Goal: Communication & Community: Connect with others

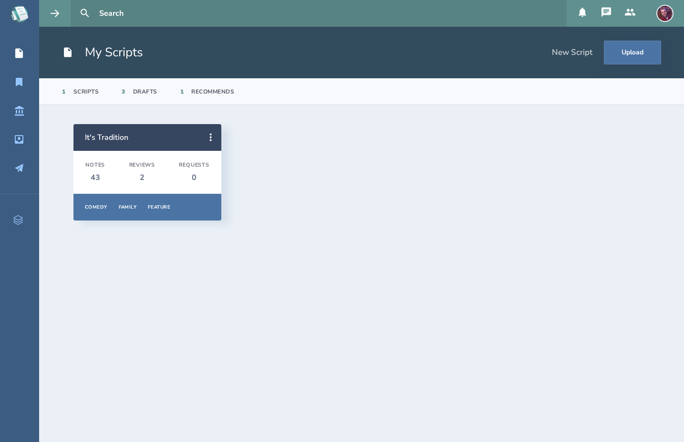
click at [607, 11] on icon at bounding box center [605, 12] width 11 height 11
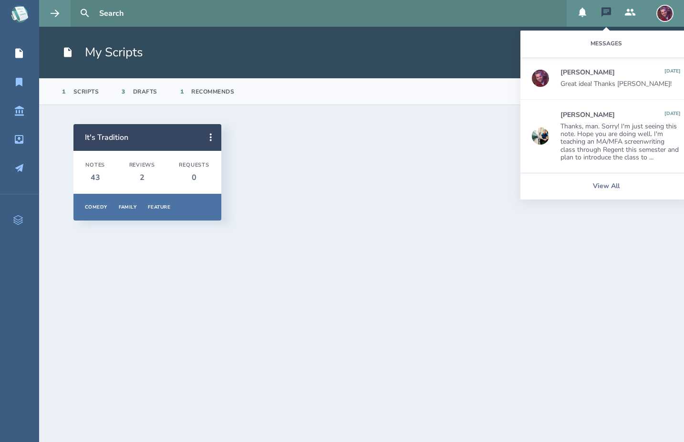
click at [279, 268] on section "It's Tradition Notes 43 Reviews 2 Requests 0 Comedy Family Feature Overview Not…" at bounding box center [361, 273] width 645 height 337
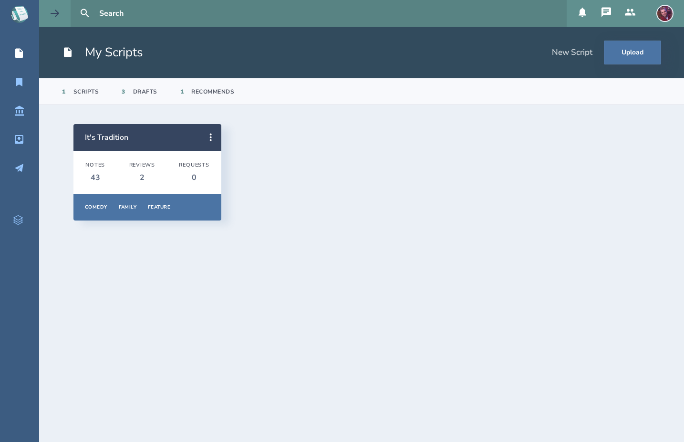
click at [61, 16] on button at bounding box center [54, 13] width 31 height 27
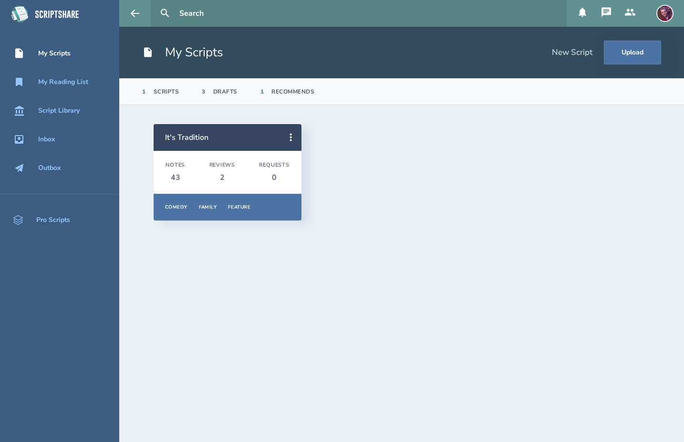
click at [61, 55] on div "My Scripts" at bounding box center [54, 54] width 32 height 8
click at [47, 138] on div "Inbox" at bounding box center [46, 139] width 17 height 8
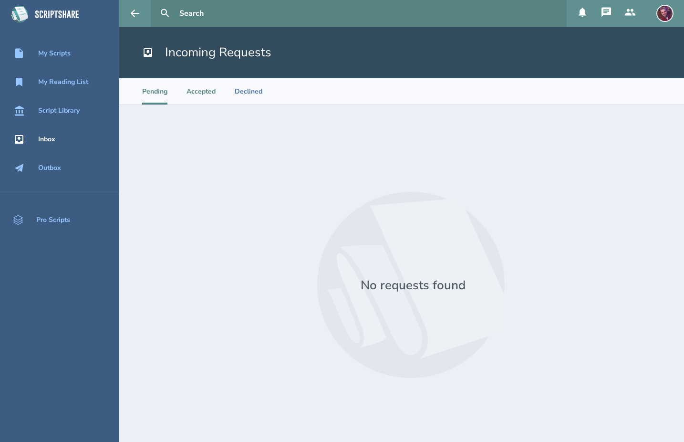
click at [206, 98] on li "Accepted" at bounding box center [200, 91] width 29 height 26
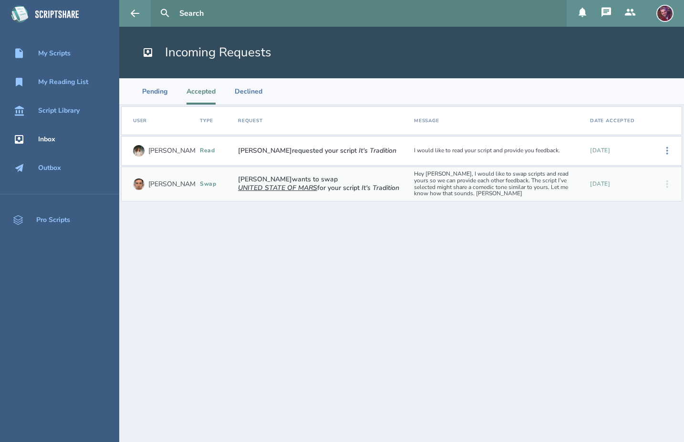
click at [316, 157] on div "[PERSON_NAME] requested your script It's Tradition" at bounding box center [322, 150] width 176 height 15
click at [338, 142] on div "[PERSON_NAME] read [PERSON_NAME] requested your script It's Tradition I would l…" at bounding box center [401, 151] width 561 height 30
click at [359, 151] on em "It's Tradition" at bounding box center [378, 150] width 38 height 9
click at [670, 151] on icon at bounding box center [666, 150] width 11 height 11
click at [653, 239] on section "User Type Request Message Date Accepted [PERSON_NAME] read [PERSON_NAME] reques…" at bounding box center [401, 273] width 565 height 337
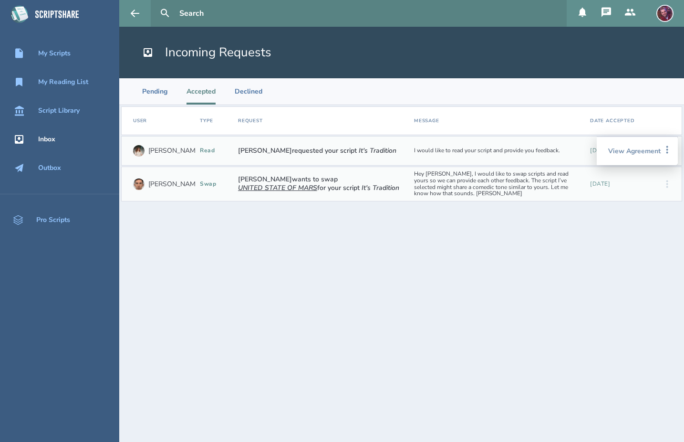
click at [632, 13] on icon at bounding box center [630, 12] width 10 height 7
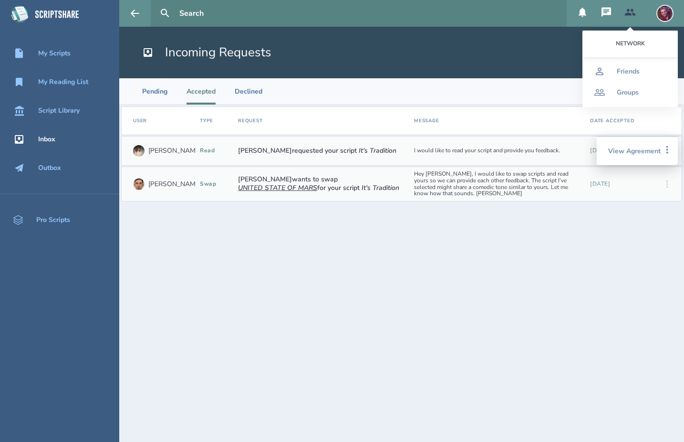
click at [601, 13] on button at bounding box center [606, 13] width 24 height 27
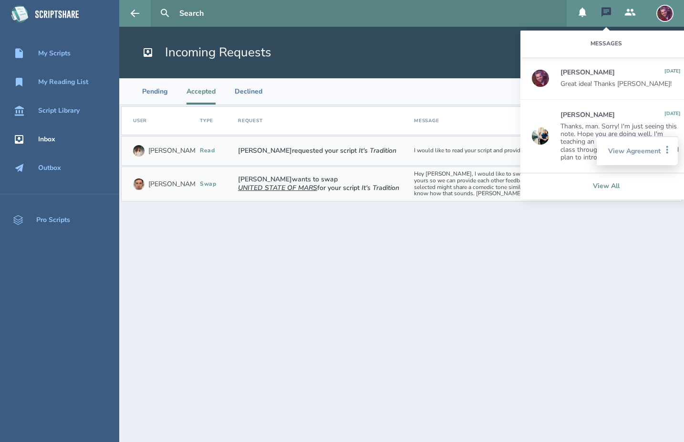
click at [606, 189] on link "View All" at bounding box center [606, 186] width 172 height 27
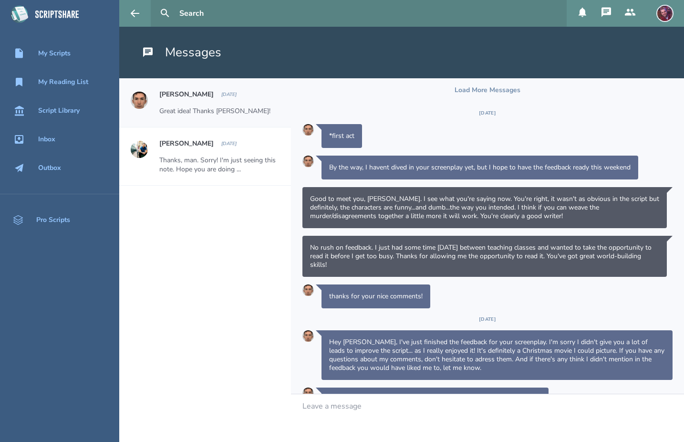
scroll to position [168, 0]
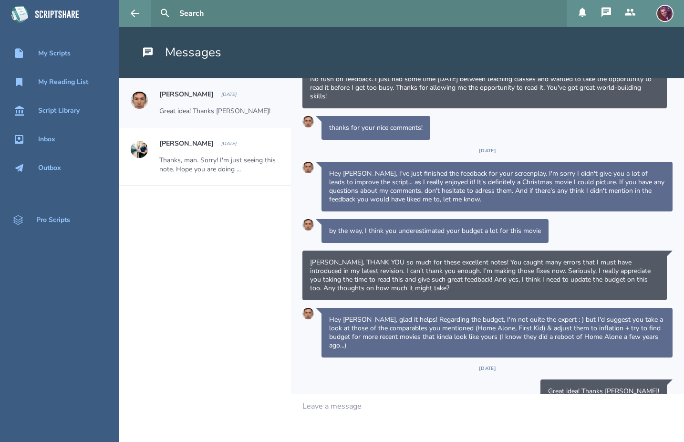
click at [211, 55] on h1 "Messages" at bounding box center [181, 52] width 79 height 17
click at [636, 17] on icon at bounding box center [629, 12] width 11 height 11
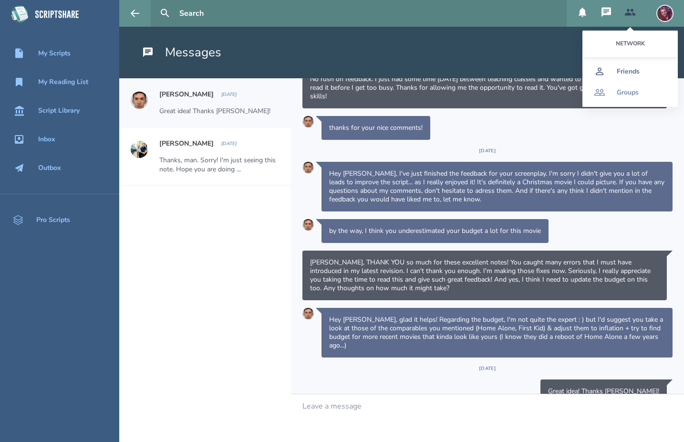
click at [637, 72] on div "Friends" at bounding box center [628, 72] width 23 height 8
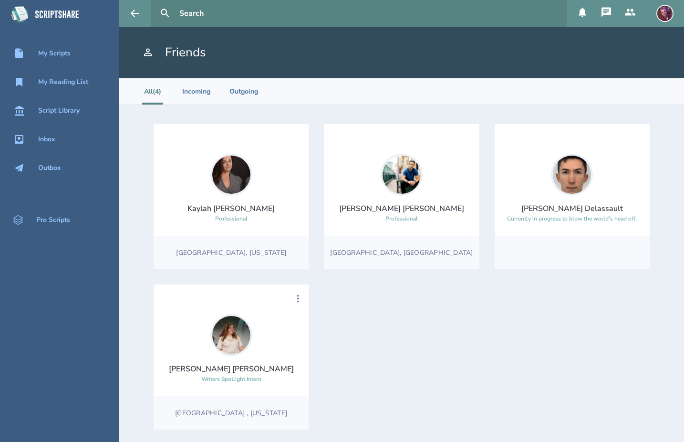
click at [235, 346] on img at bounding box center [231, 335] width 42 height 42
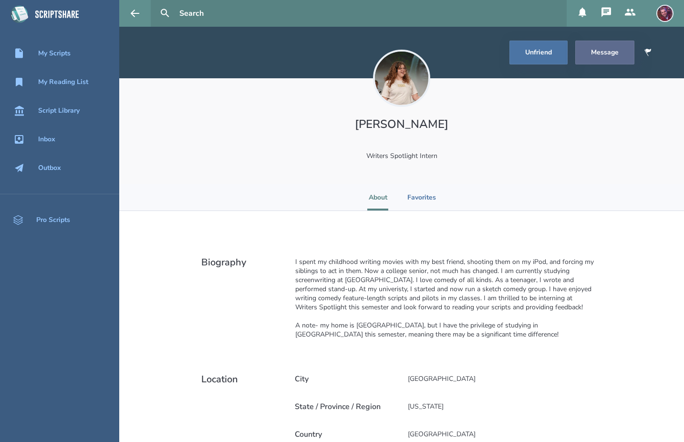
click at [609, 47] on button "Message" at bounding box center [604, 53] width 59 height 24
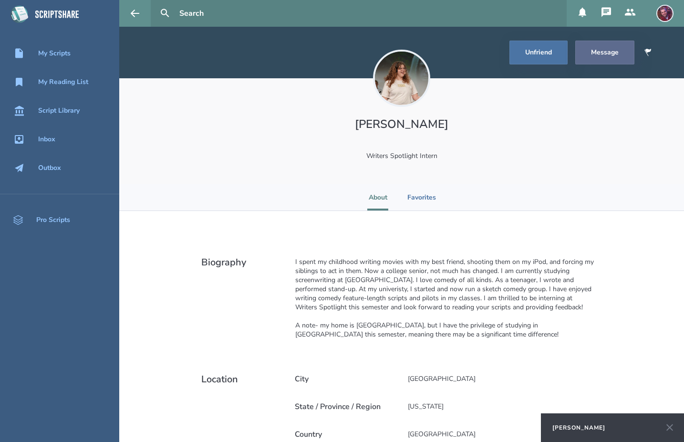
click at [614, 59] on button "Message" at bounding box center [604, 53] width 59 height 24
click at [612, 415] on div "[PERSON_NAME]" at bounding box center [612, 427] width 143 height 29
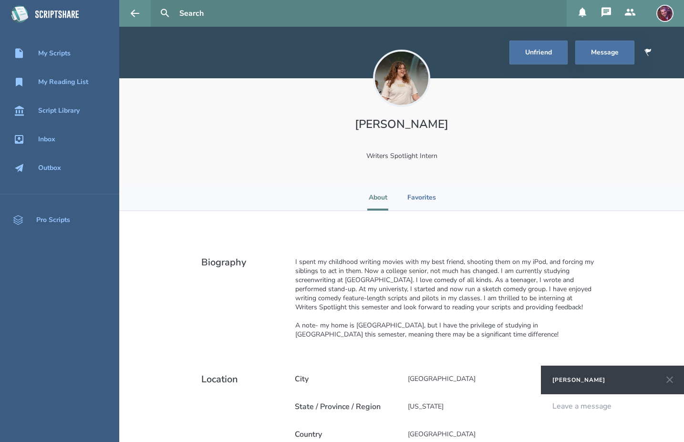
click at [597, 418] on div "Leave a message" at bounding box center [612, 418] width 143 height 48
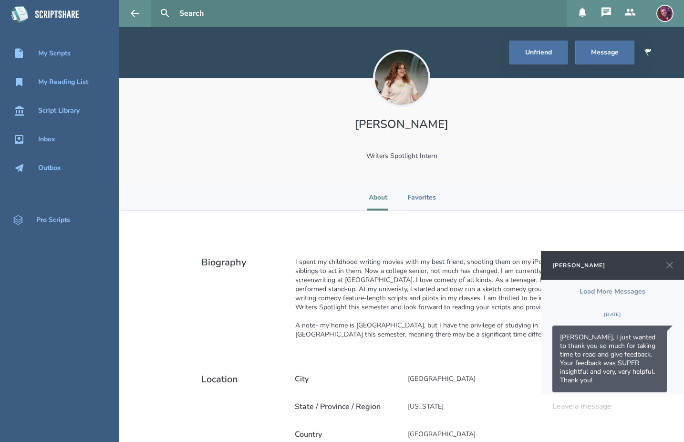
scroll to position [6, 0]
